Goal: Check status

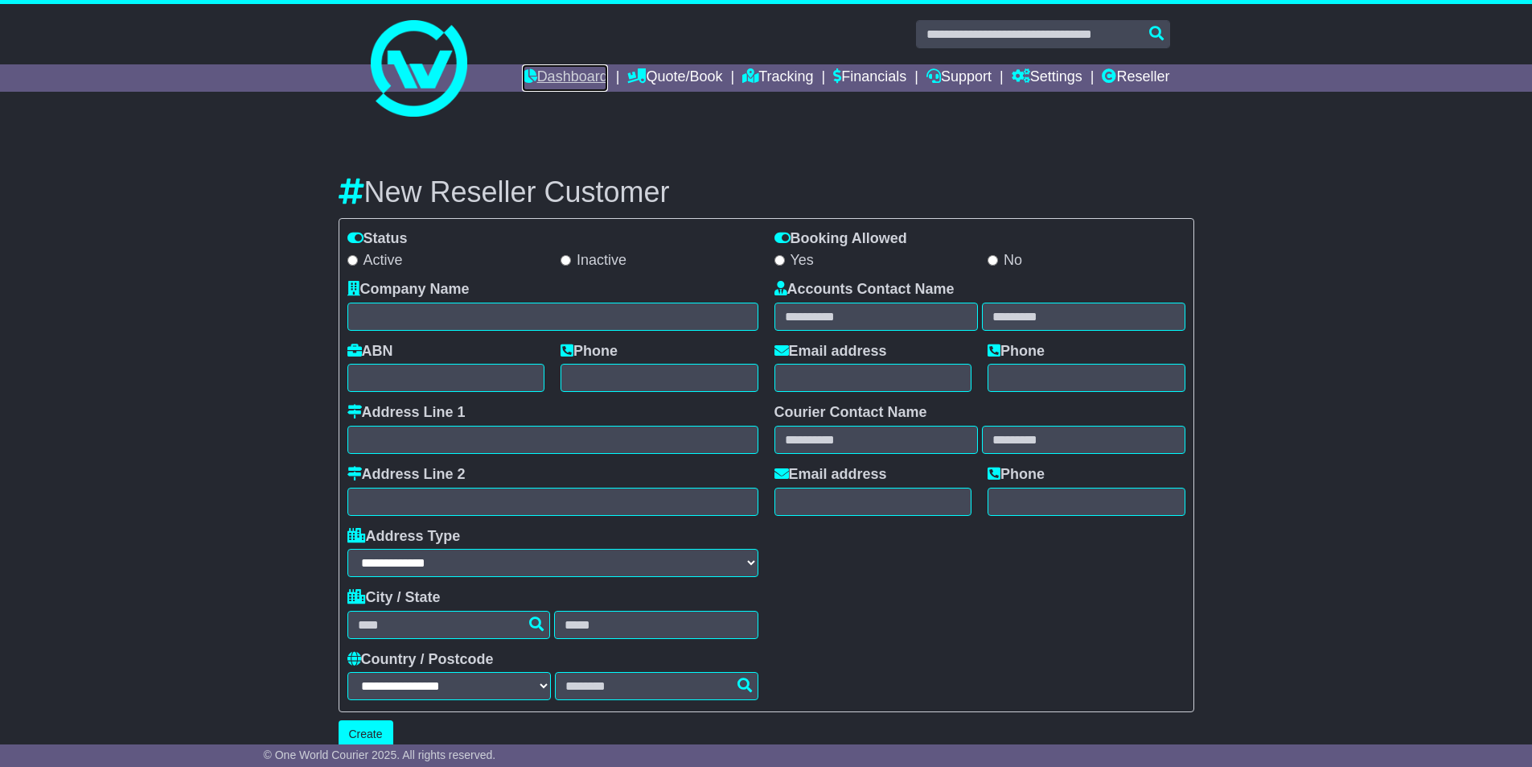
click at [572, 71] on link "Dashboard" at bounding box center [565, 77] width 86 height 27
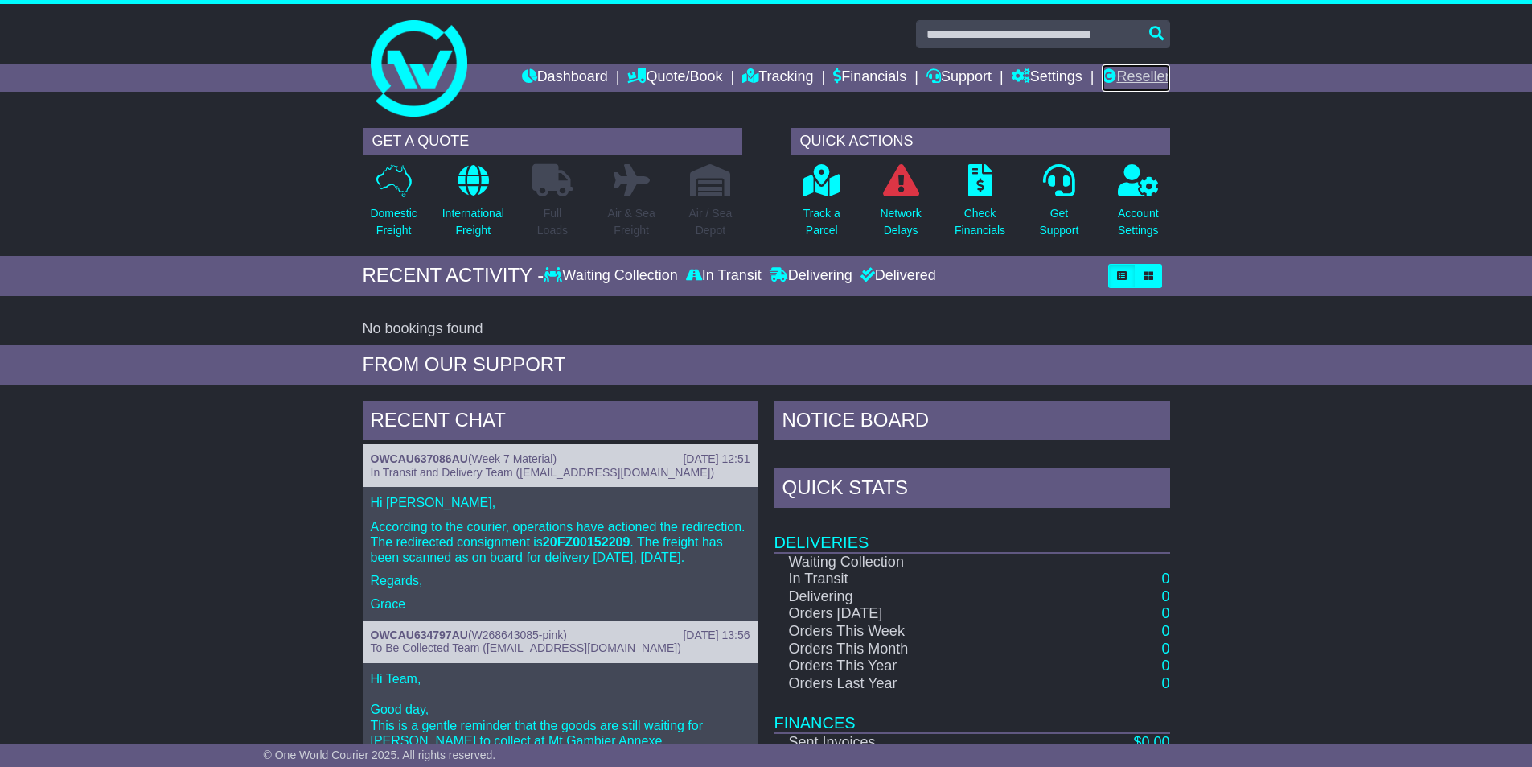
click at [1133, 77] on link "Reseller" at bounding box center [1136, 77] width 68 height 27
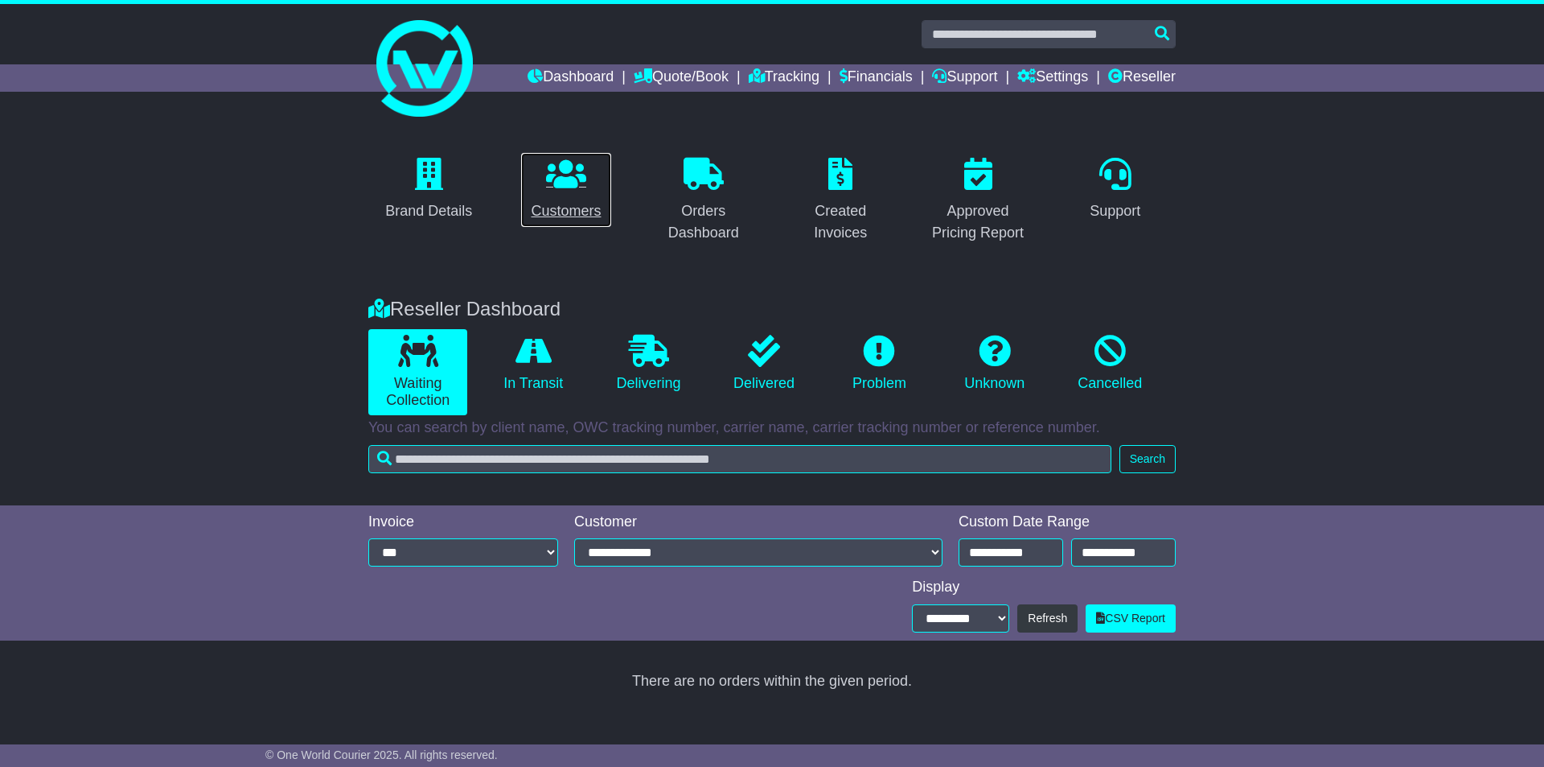
click at [587, 185] on p at bounding box center [566, 175] width 70 height 35
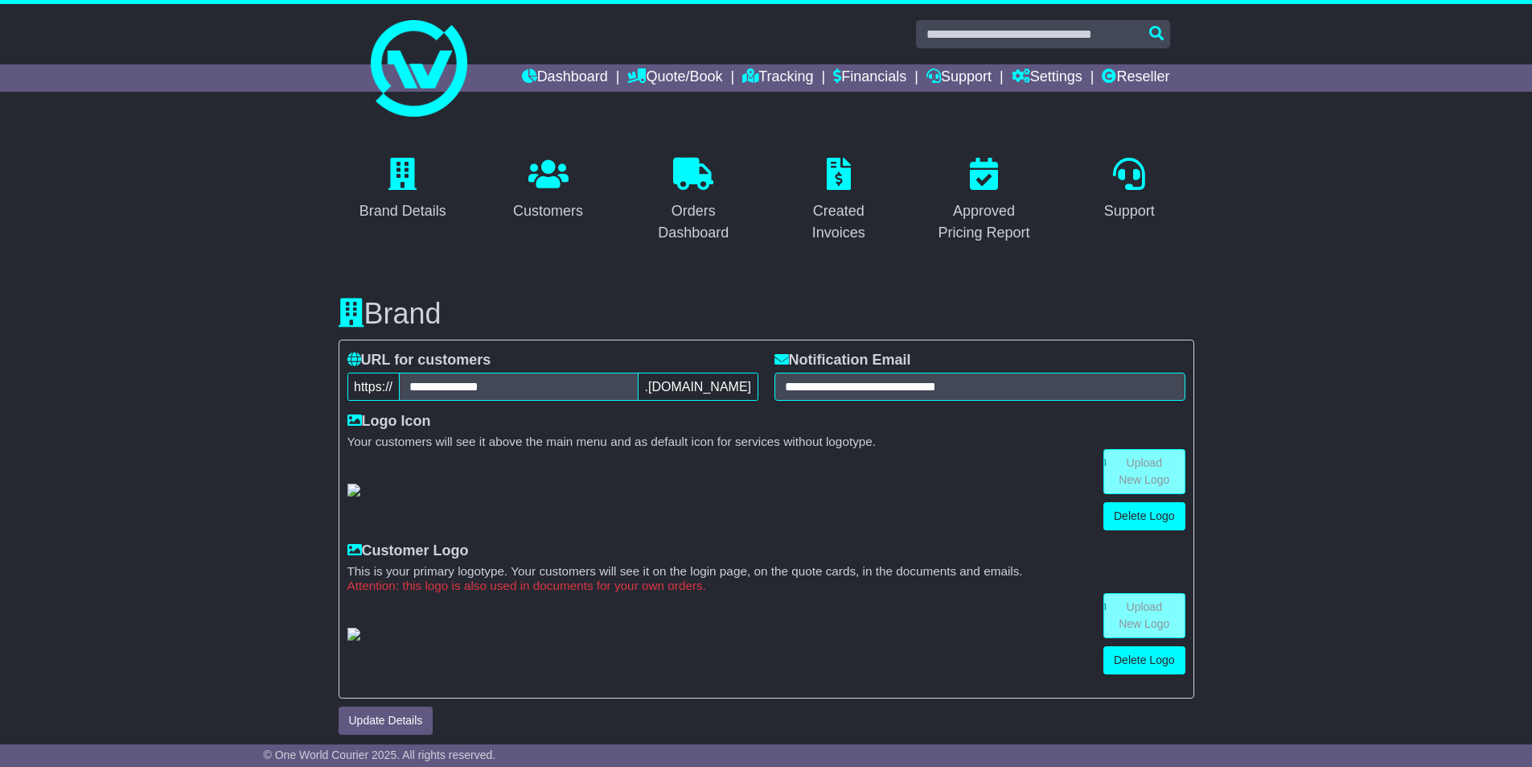
click at [570, 202] on div "Customers" at bounding box center [548, 211] width 70 height 22
click at [568, 73] on link "Dashboard" at bounding box center [565, 77] width 86 height 27
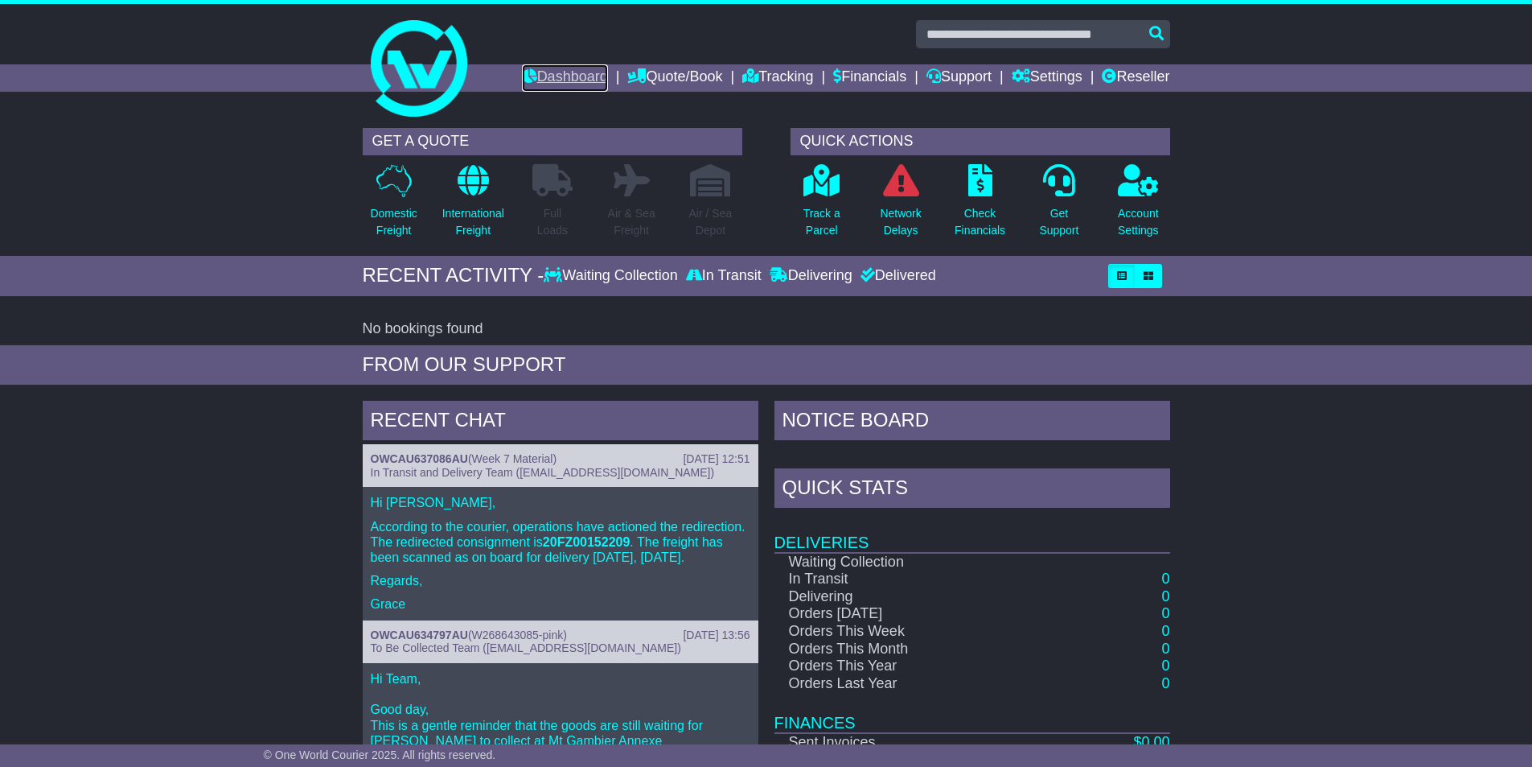
click at [570, 68] on link "Dashboard" at bounding box center [565, 77] width 86 height 27
drag, startPoint x: 0, startPoint y: 0, endPoint x: 1141, endPoint y: 76, distance: 1143.2
click at [1141, 76] on link "Reseller" at bounding box center [1136, 77] width 68 height 27
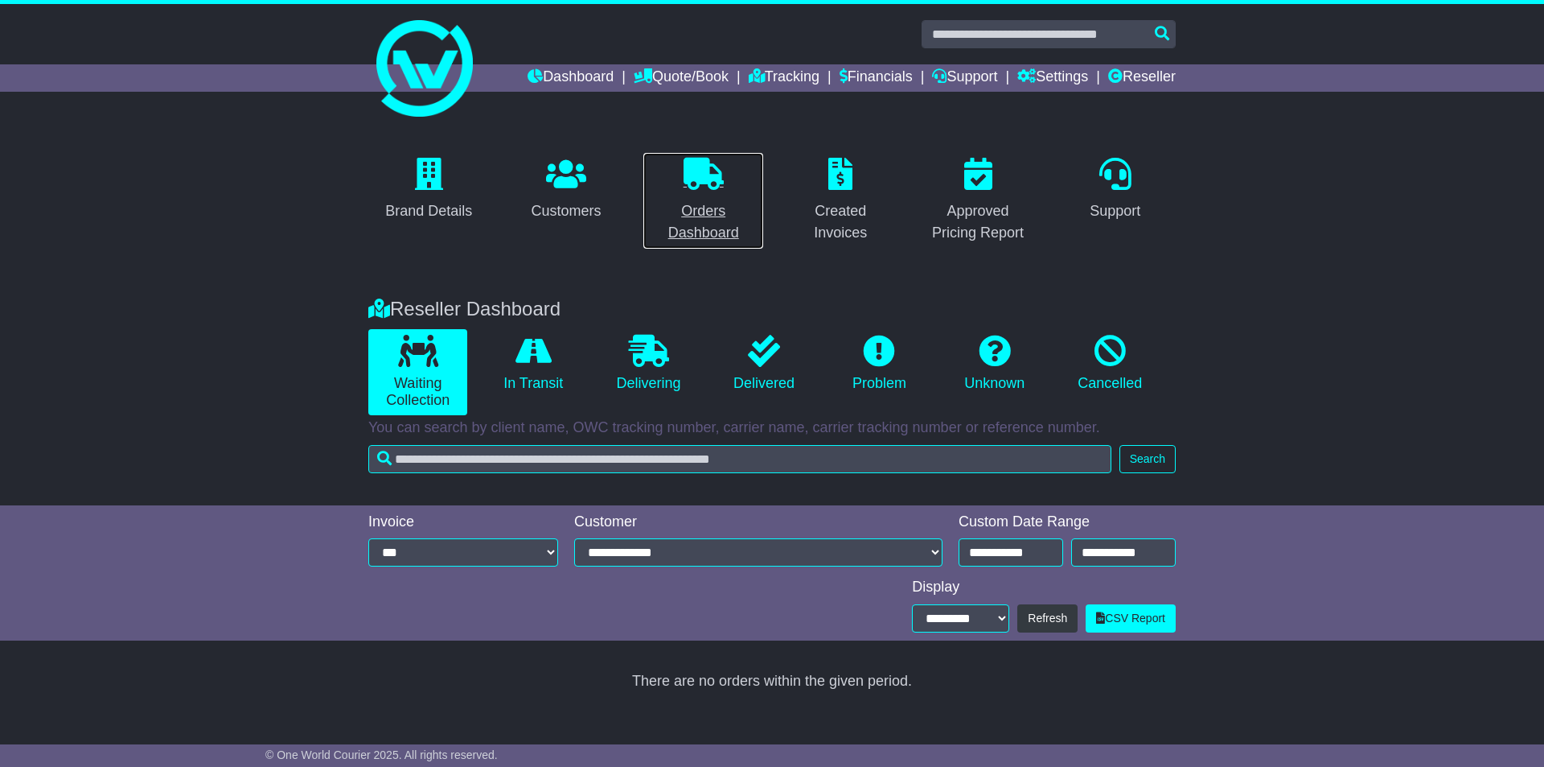
click at [703, 178] on icon at bounding box center [704, 174] width 40 height 32
click at [680, 378] on link "Delivering" at bounding box center [648, 363] width 99 height 69
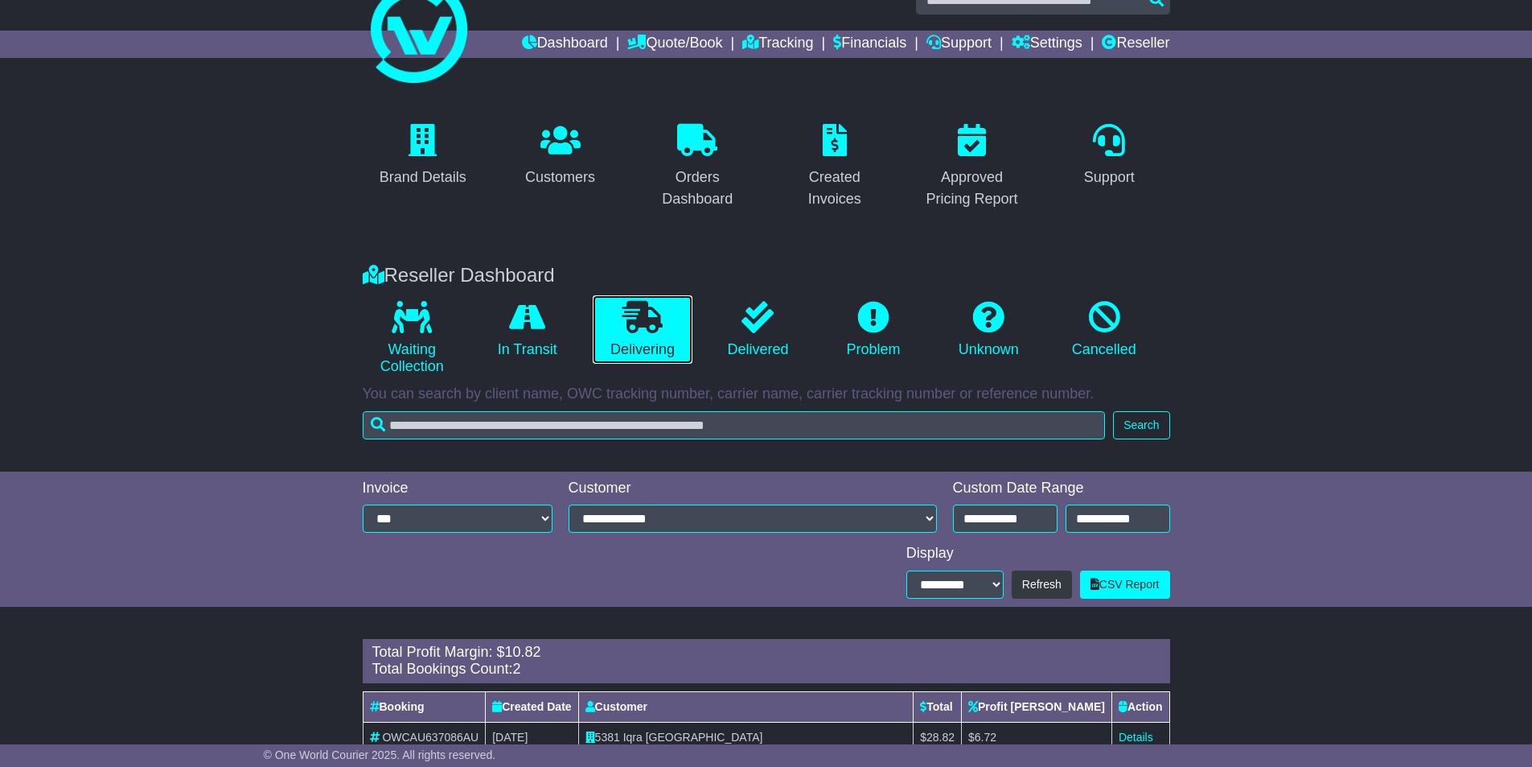
scroll to position [142, 0]
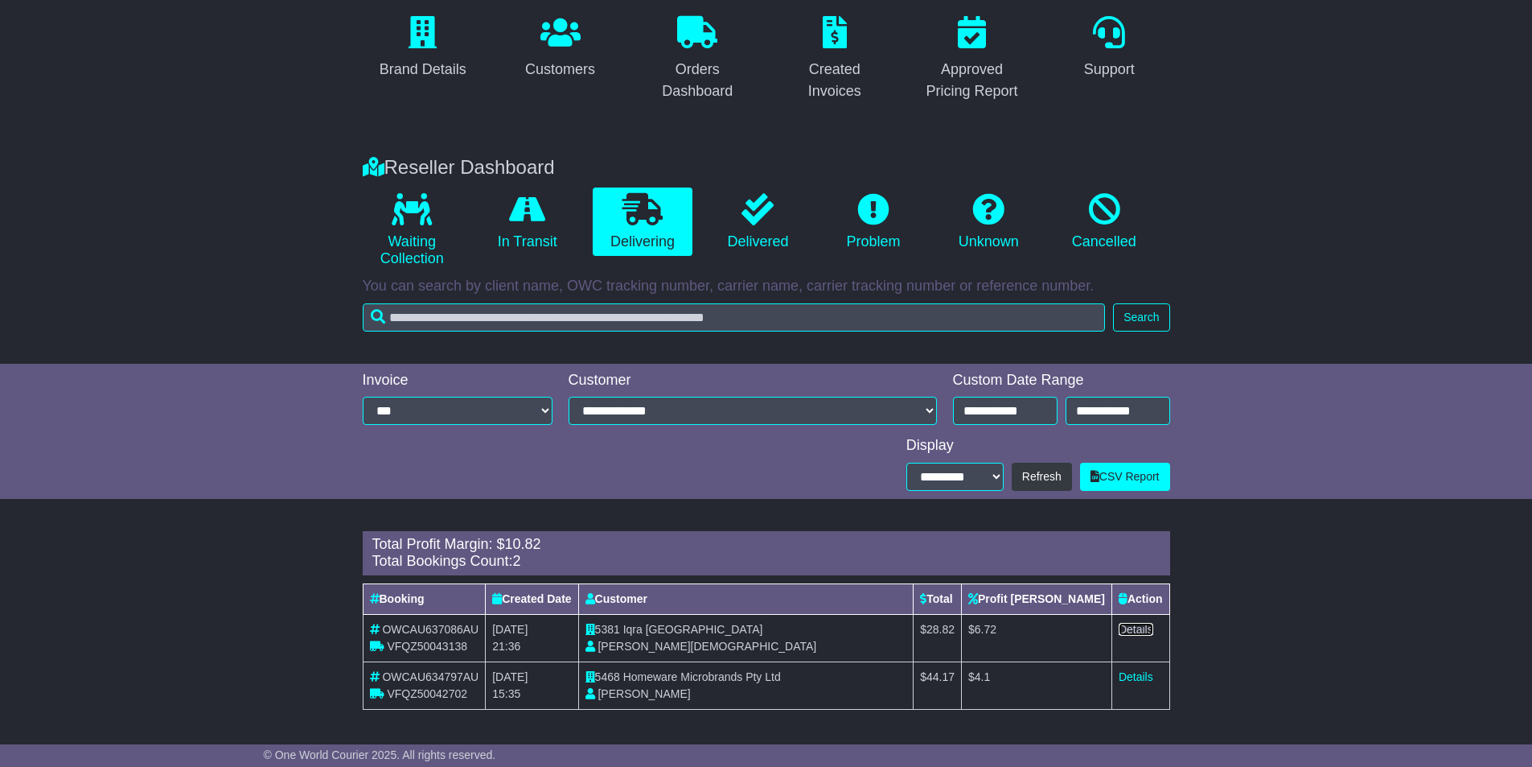
click at [1143, 623] on link "Details" at bounding box center [1136, 629] width 35 height 13
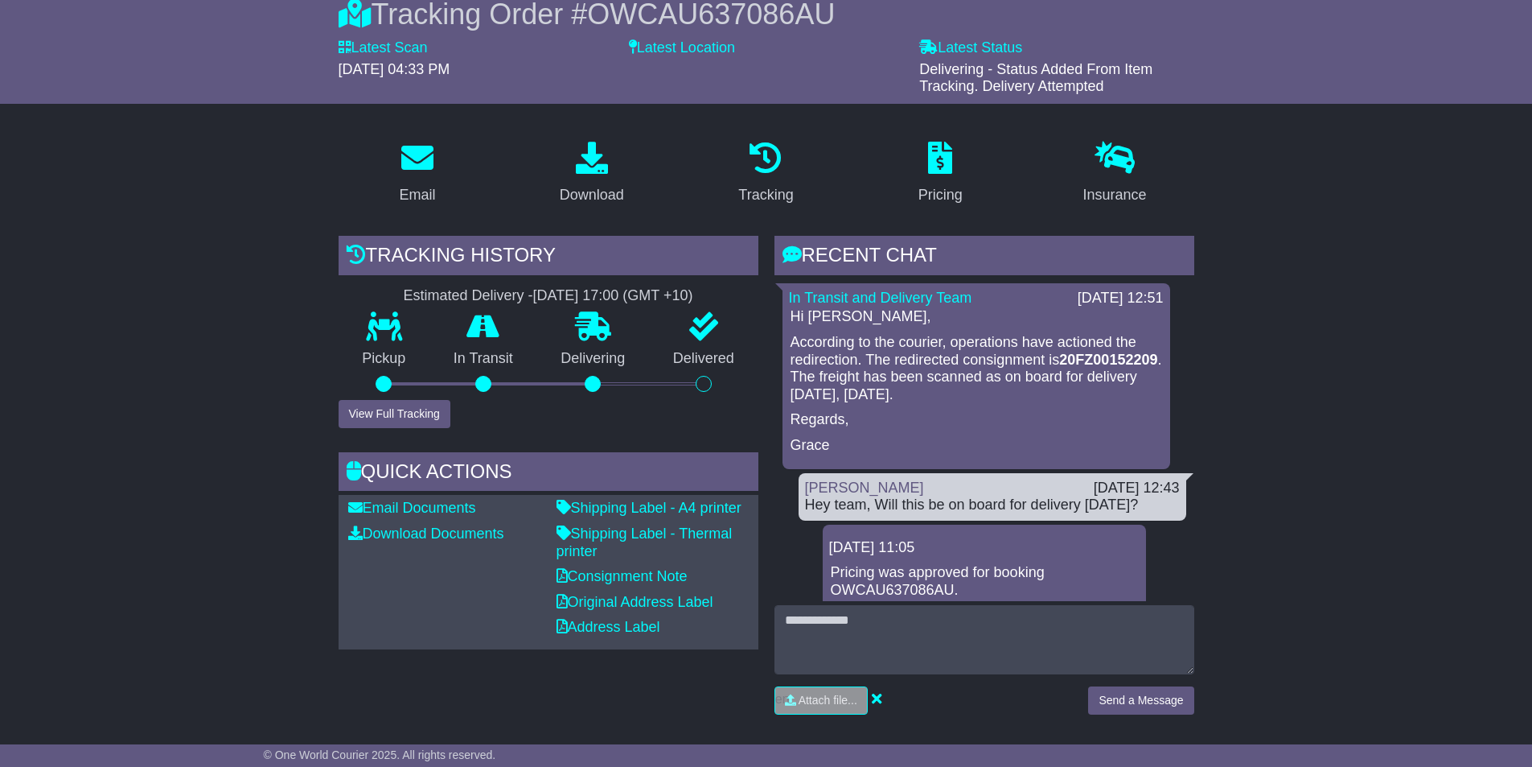
scroll to position [161, 0]
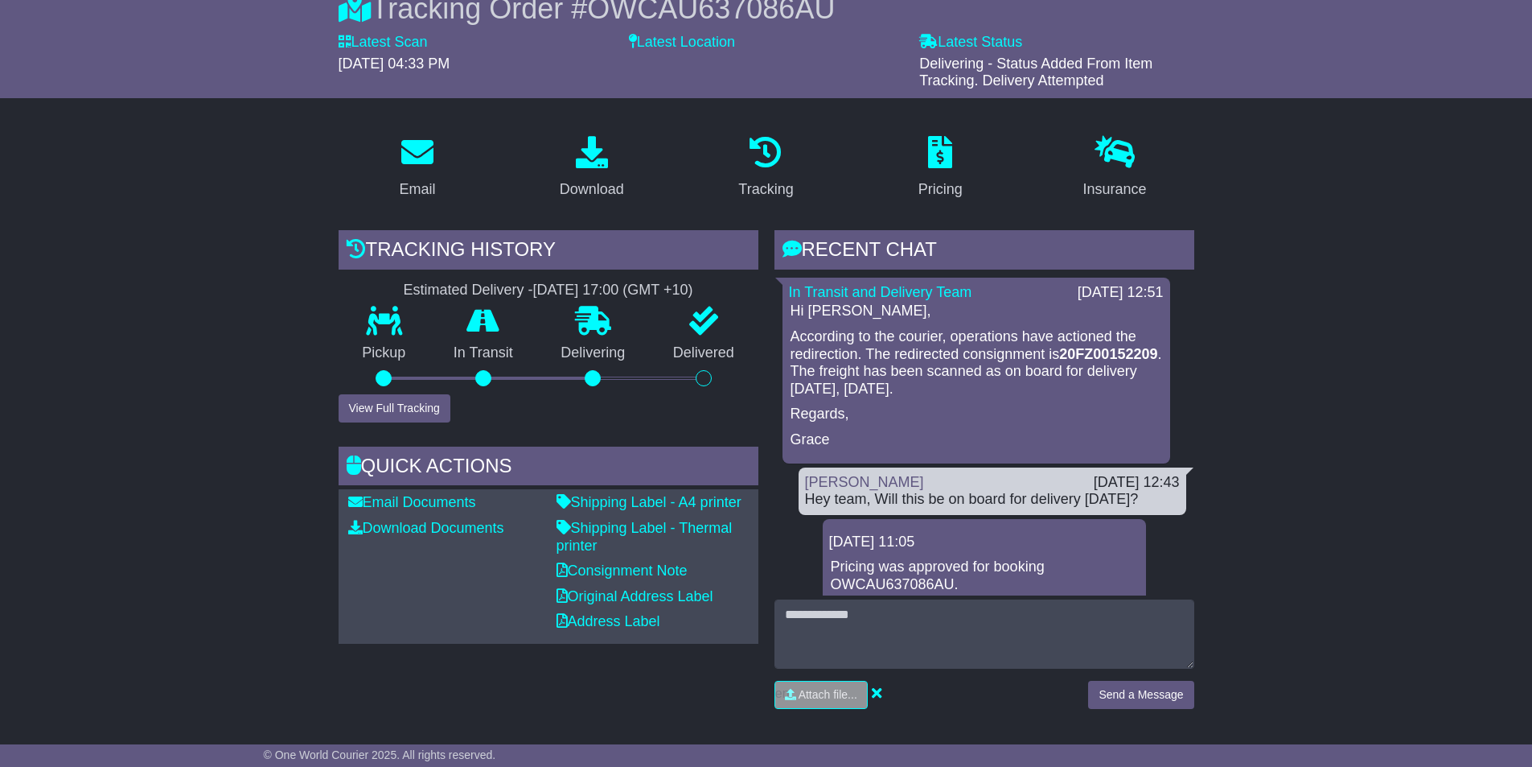
click at [1059, 362] on strong "20FZ00152209" at bounding box center [1108, 354] width 98 height 16
copy strong "20FZ00152209"
